Goal: Find specific page/section: Find specific page/section

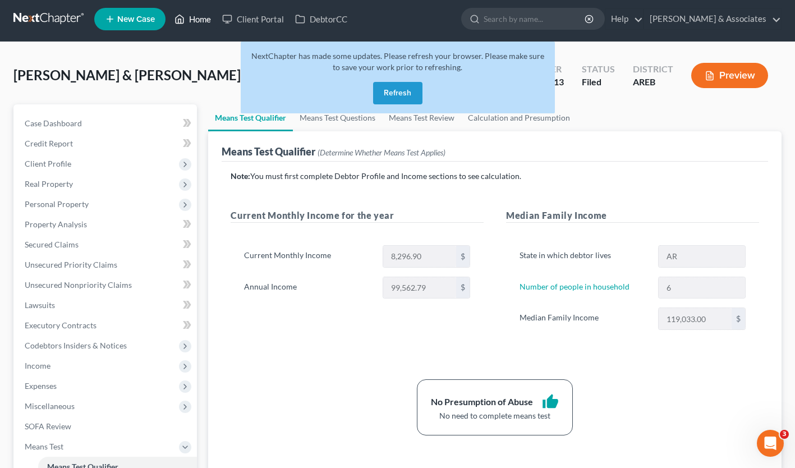
click at [199, 21] on link "Home" at bounding box center [193, 19] width 48 height 20
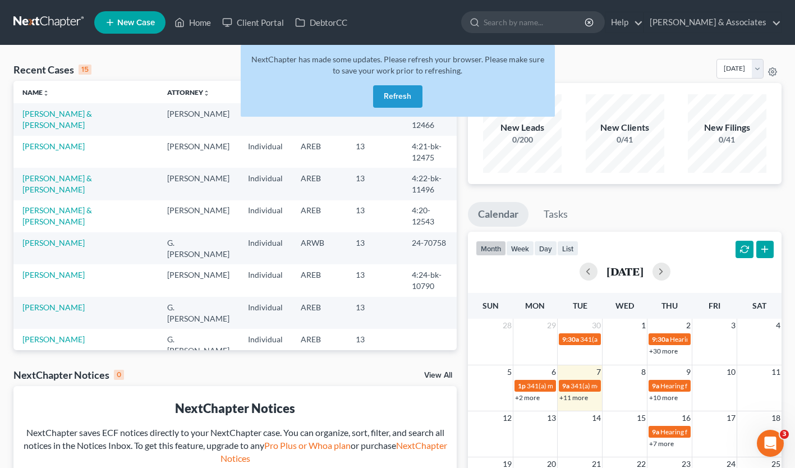
click at [578, 401] on link "+11 more" at bounding box center [573, 397] width 29 height 8
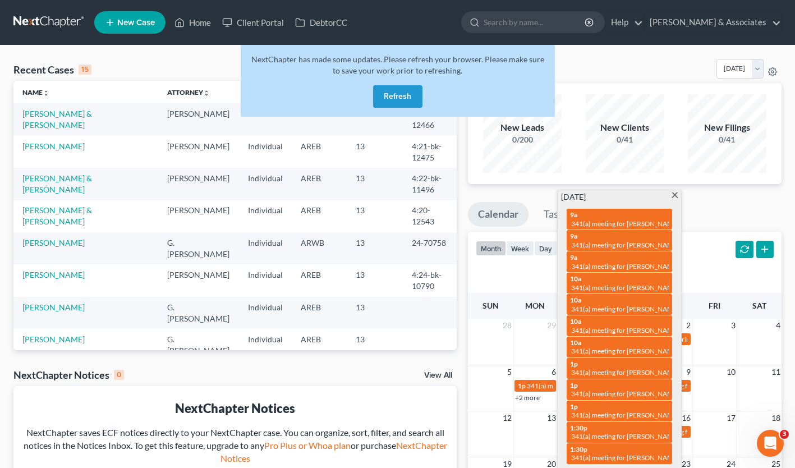
click at [597, 368] on span "341(a) meeting for [PERSON_NAME]" at bounding box center [625, 372] width 108 height 8
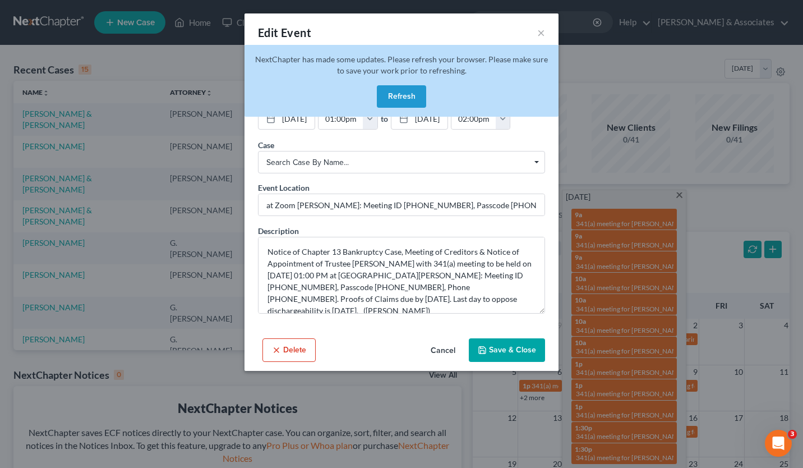
click at [502, 350] on button "Save & Close" at bounding box center [507, 350] width 76 height 24
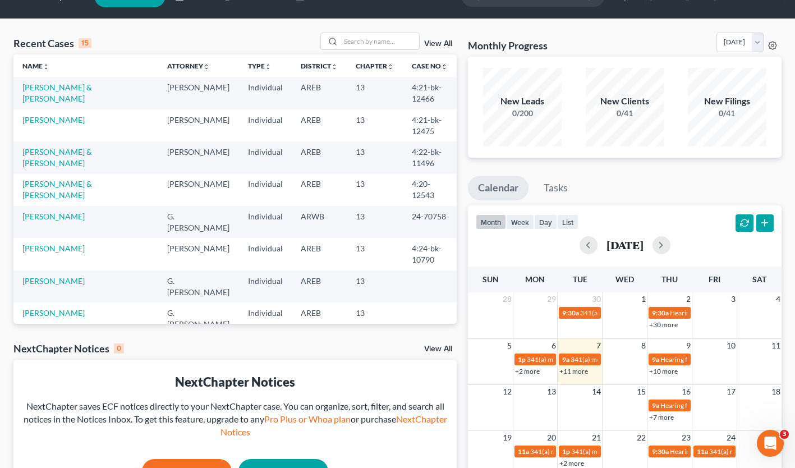
scroll to position [26, 0]
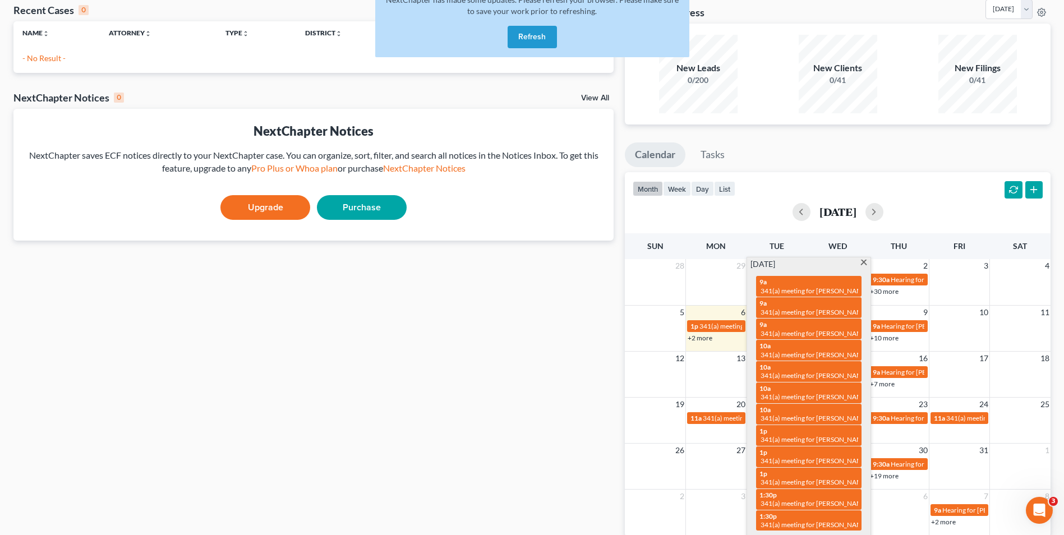
click at [522, 37] on button "Refresh" at bounding box center [532, 37] width 49 height 22
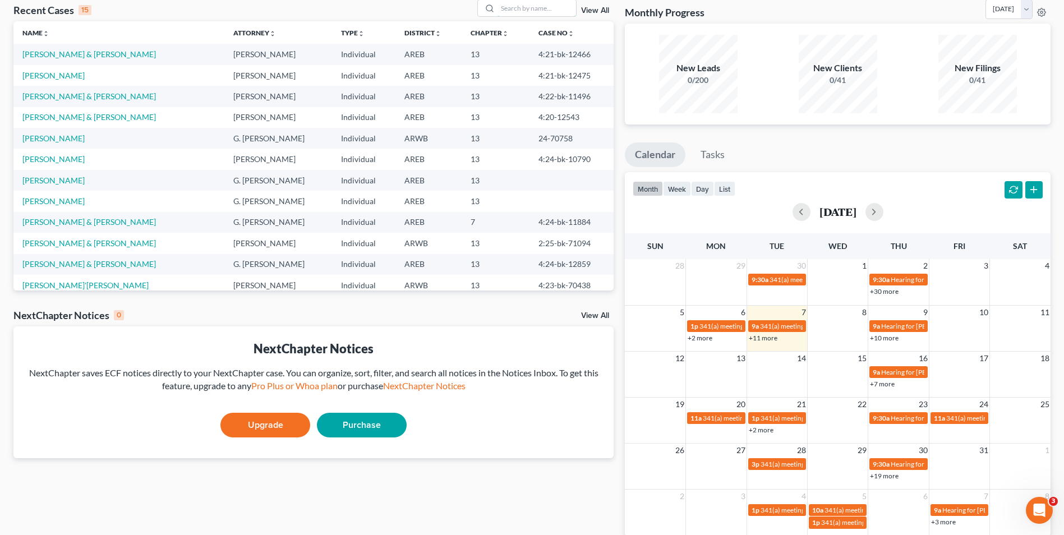
click at [506, 8] on input "search" at bounding box center [537, 8] width 79 height 16
type input "morris"
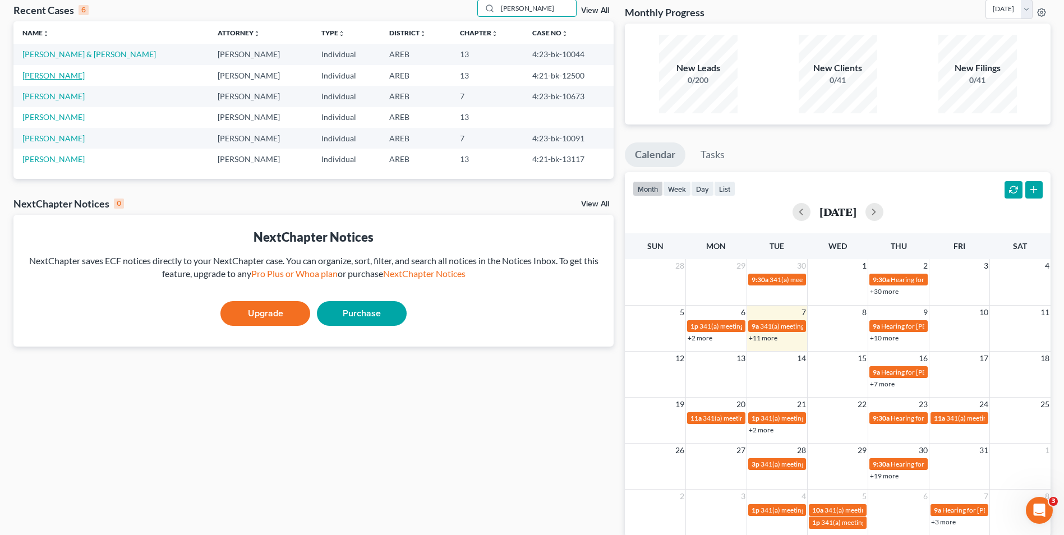
click at [68, 75] on link "Morris, Melissa" at bounding box center [53, 76] width 62 height 10
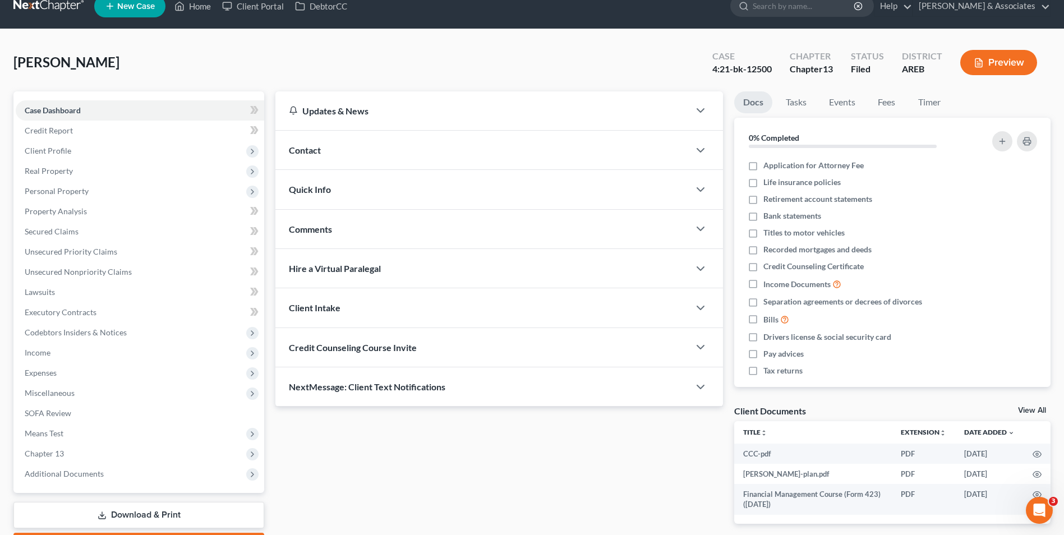
scroll to position [13, 0]
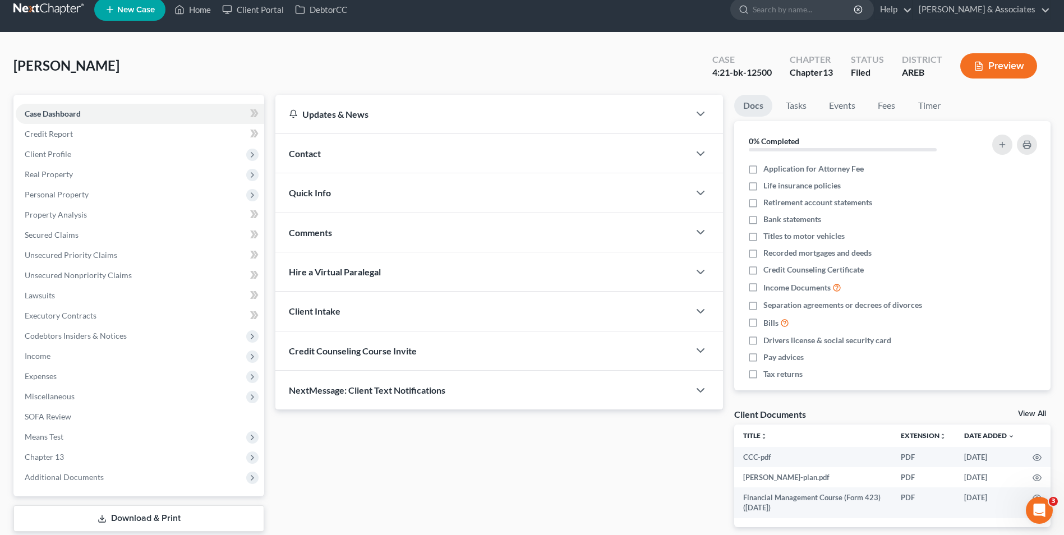
click at [99, 180] on span "Real Property" at bounding box center [140, 174] width 249 height 20
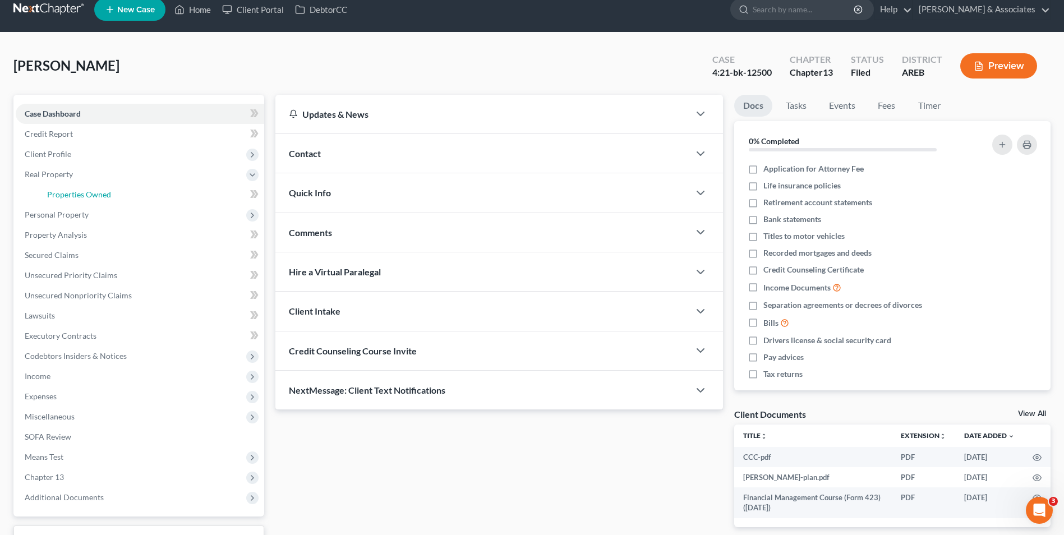
click at [134, 192] on link "Properties Owned" at bounding box center [151, 195] width 226 height 20
